Goal: Task Accomplishment & Management: Manage account settings

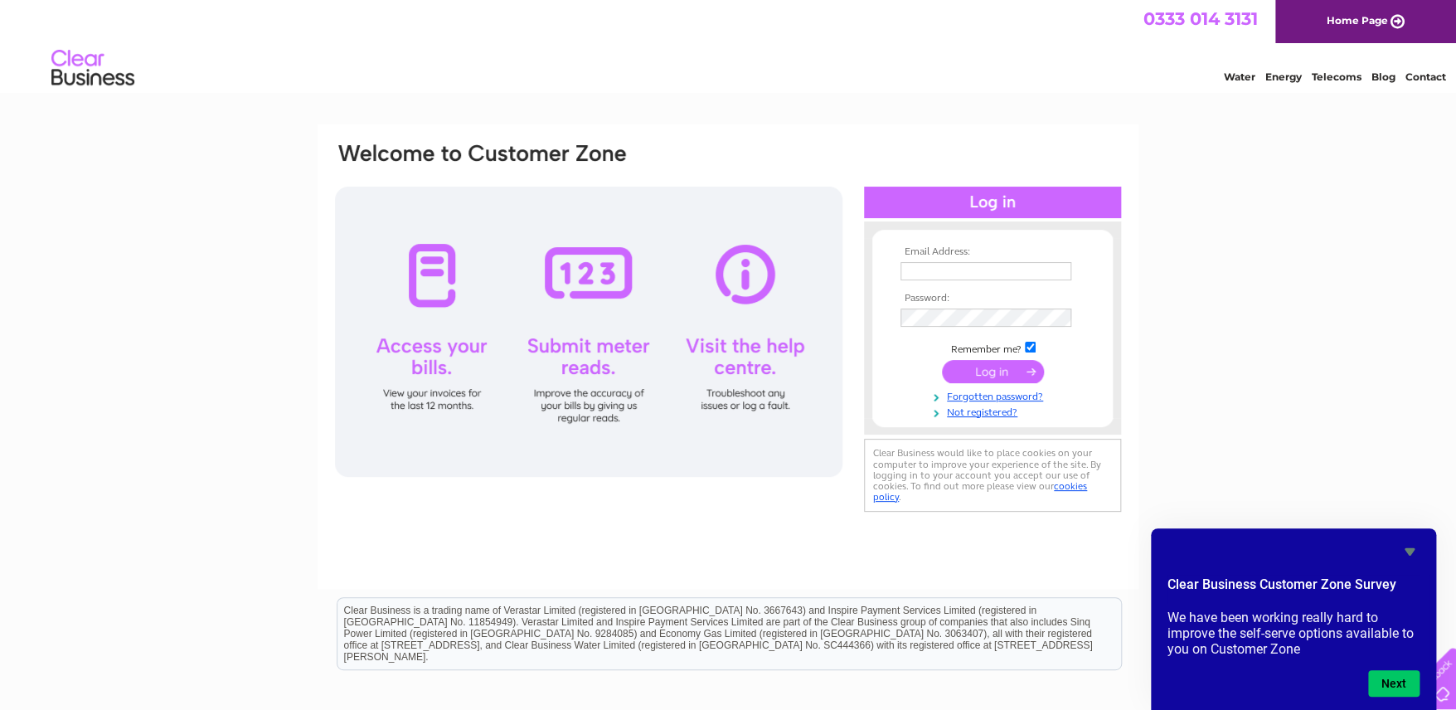
type input "[EMAIL_ADDRESS][DOMAIN_NAME]"
click at [986, 371] on input "submit" at bounding box center [993, 371] width 102 height 23
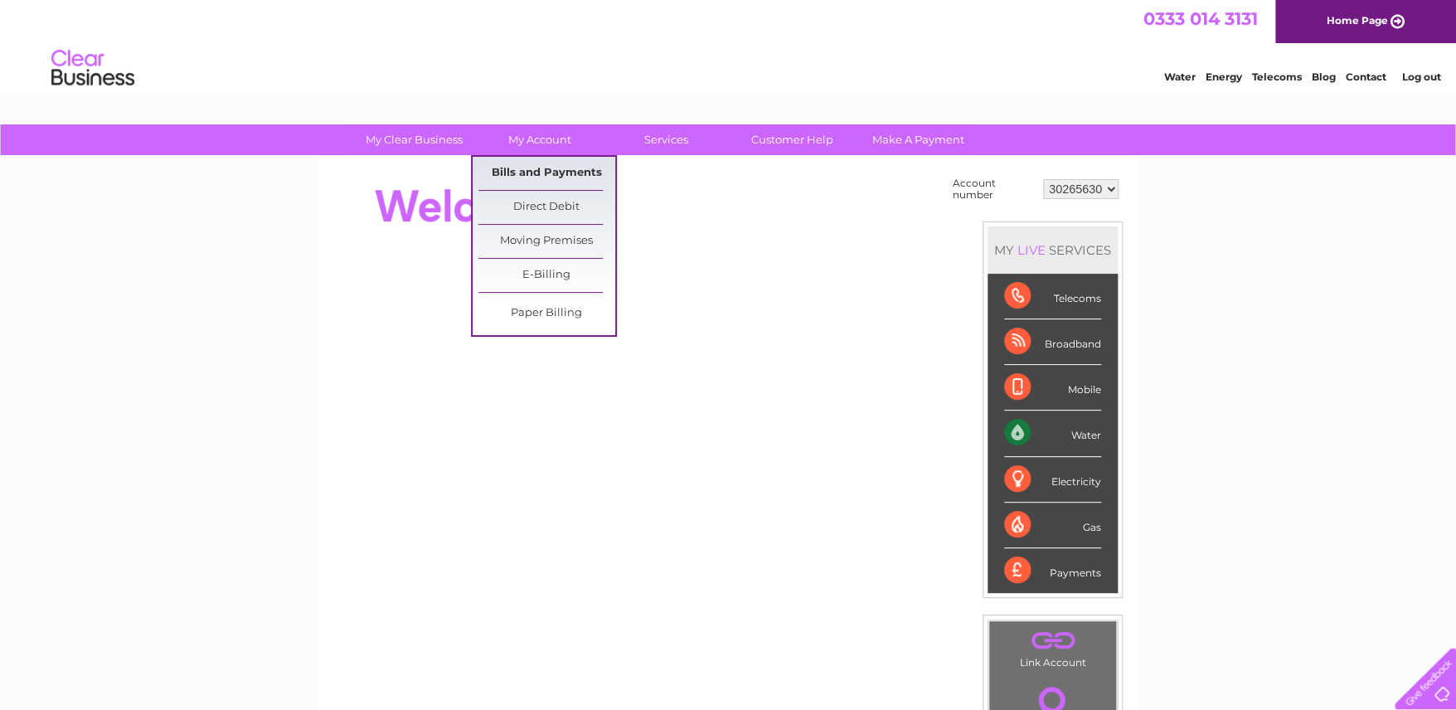
click at [541, 170] on link "Bills and Payments" at bounding box center [546, 173] width 137 height 33
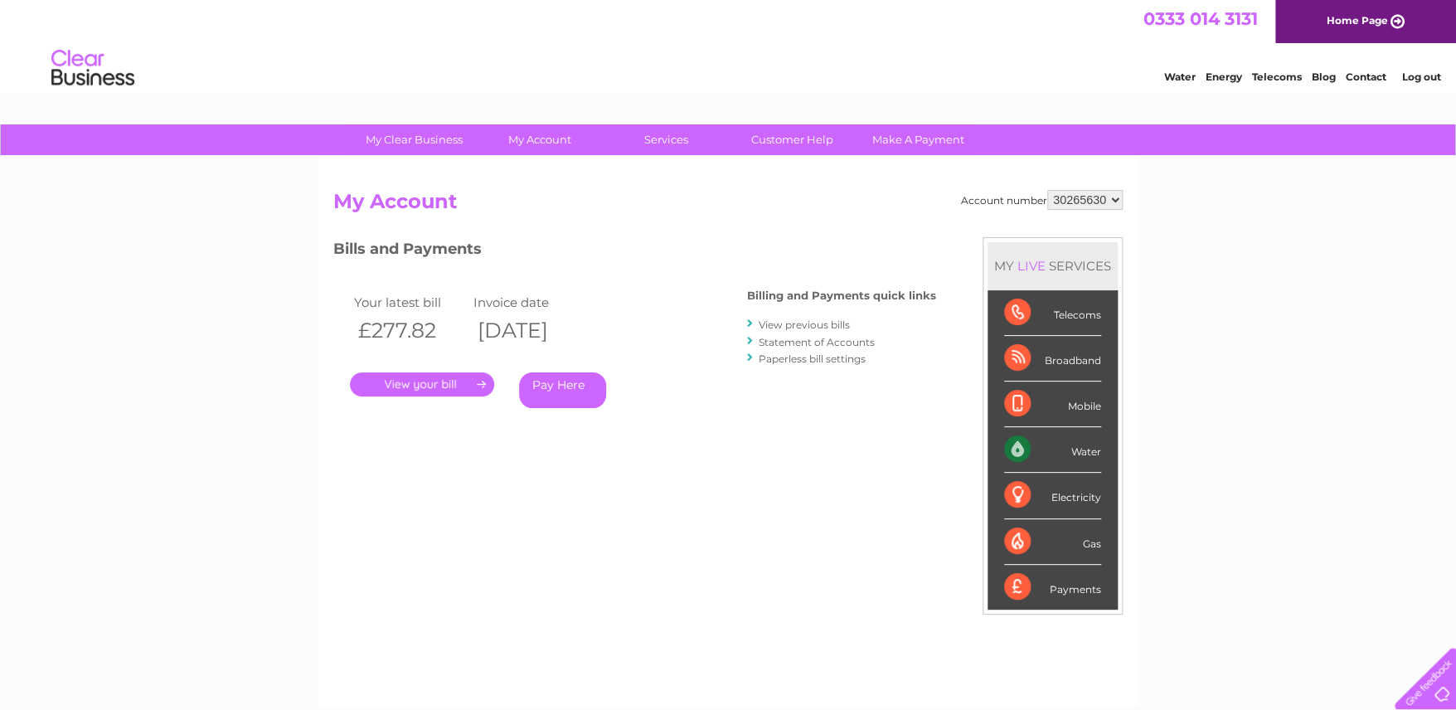
click at [453, 387] on link "." at bounding box center [422, 384] width 144 height 24
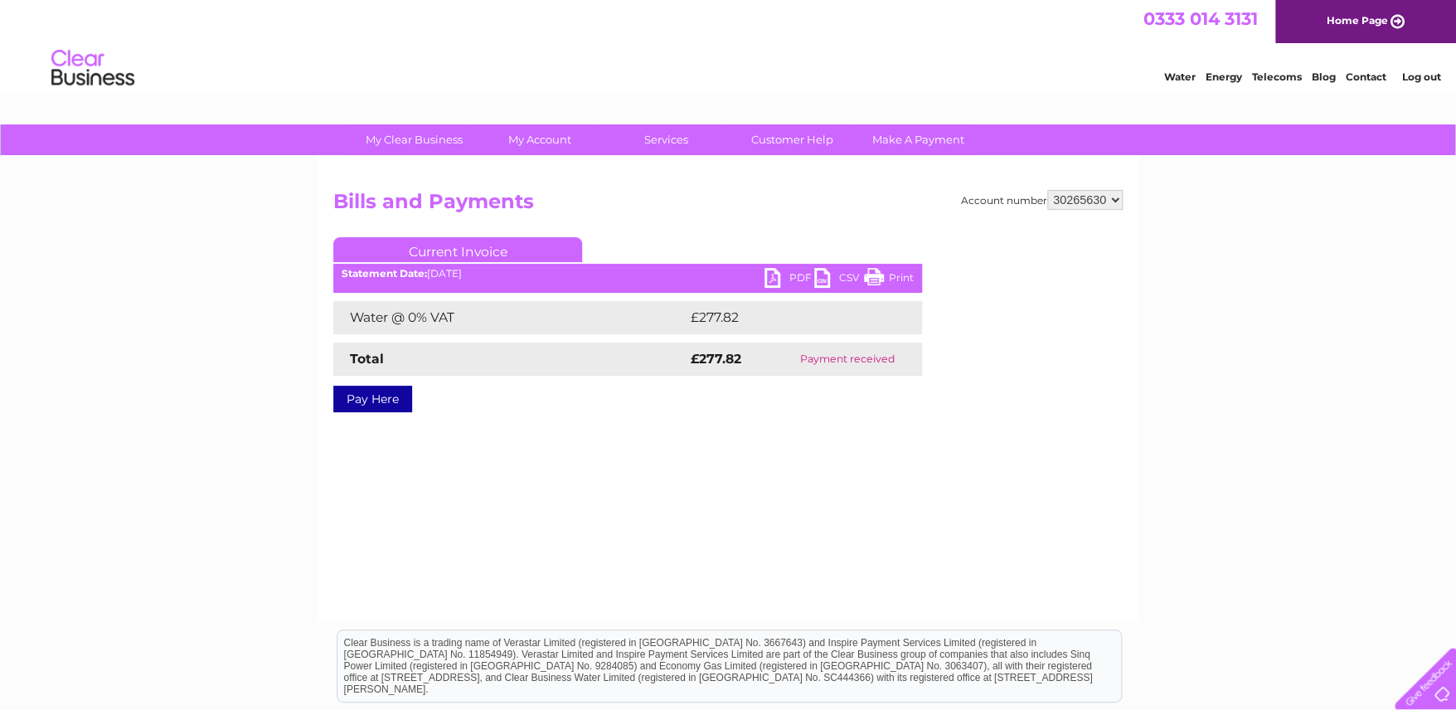
click at [775, 273] on link "PDF" at bounding box center [789, 280] width 50 height 24
